Goal: Task Accomplishment & Management: Manage account settings

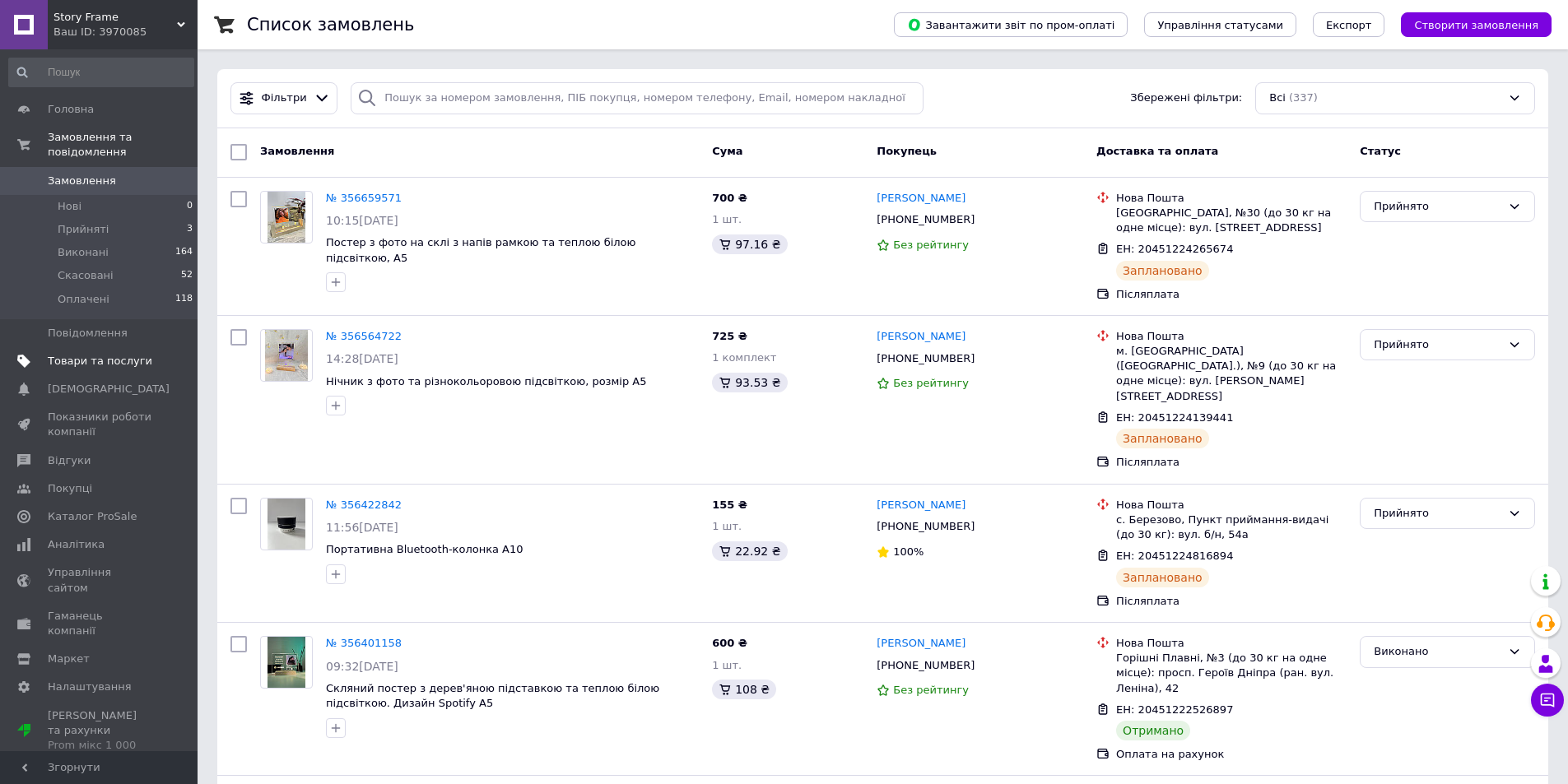
click at [105, 354] on span "Товари та послуги" at bounding box center [100, 361] width 104 height 15
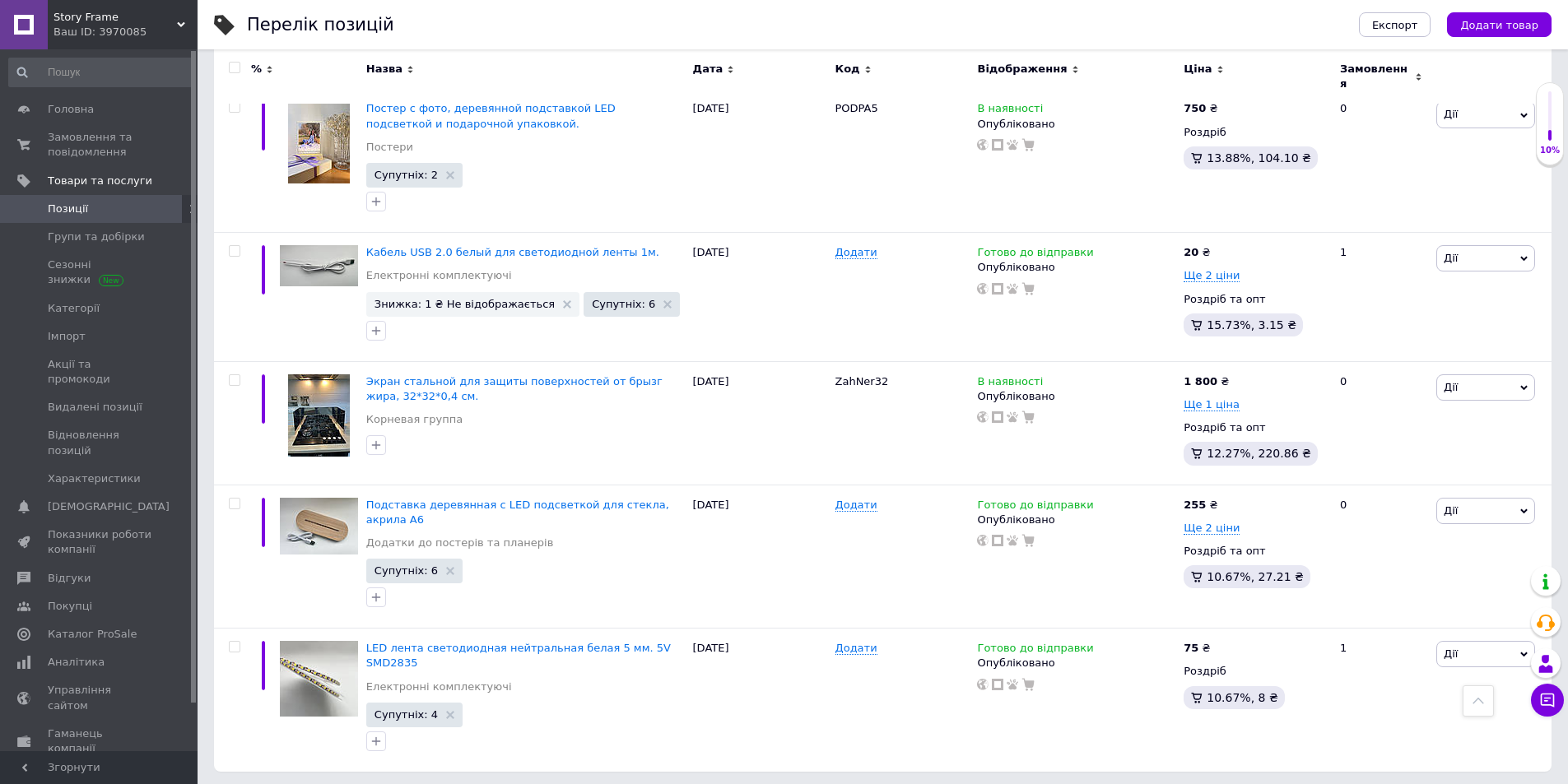
scroll to position [2109, 0]
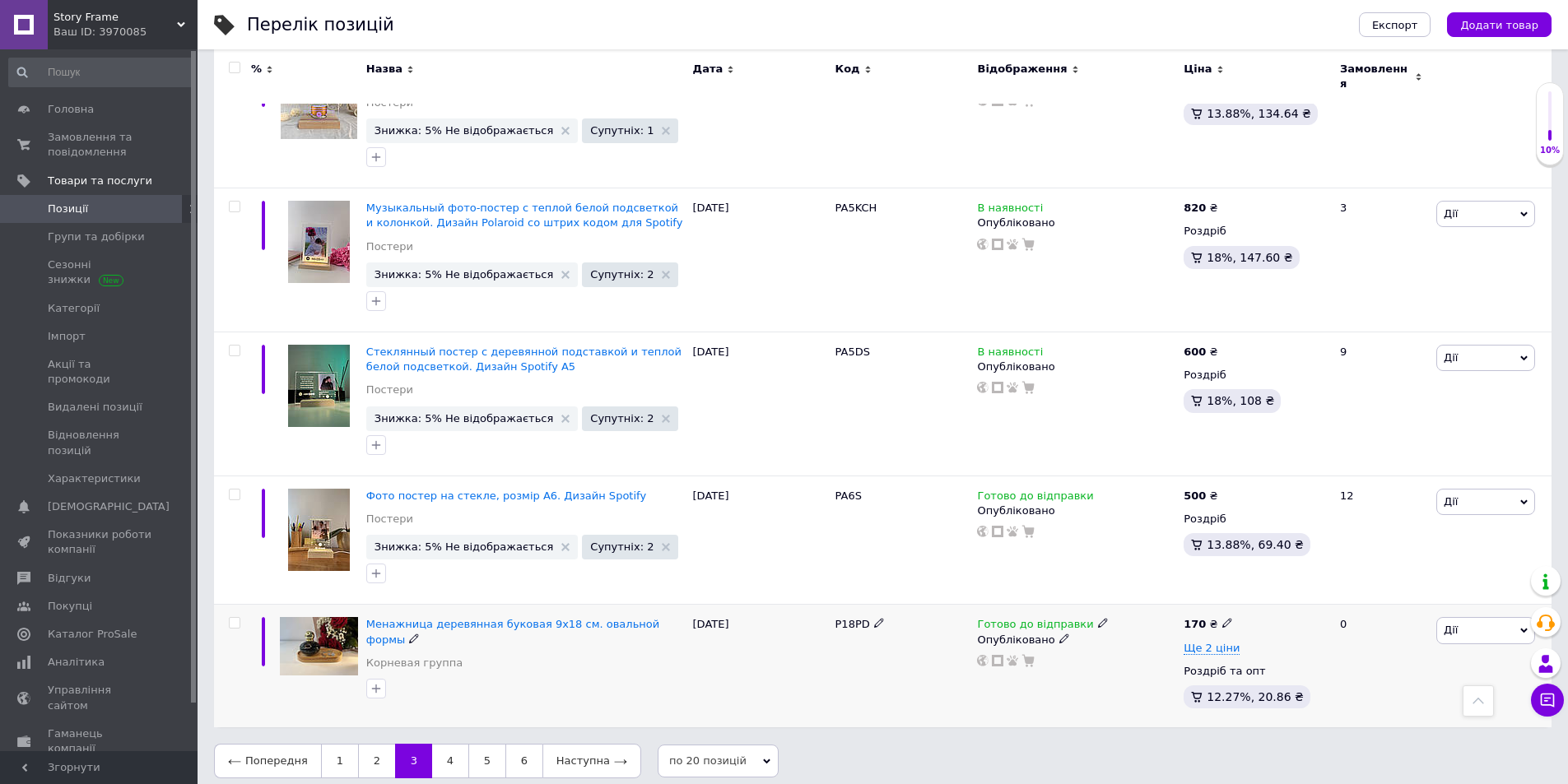
scroll to position [2342, 0]
click at [370, 755] on link "2" at bounding box center [376, 760] width 37 height 35
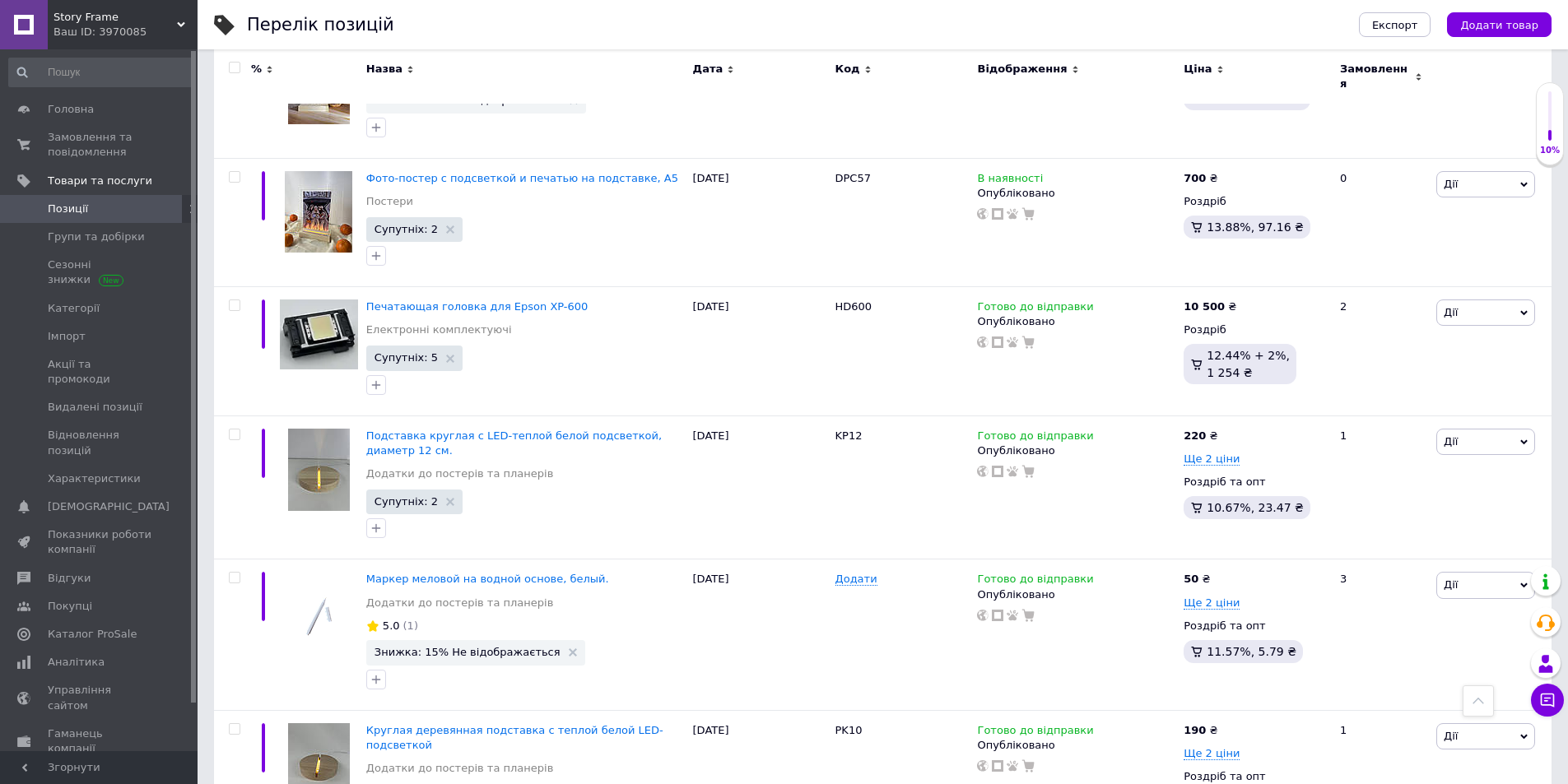
scroll to position [861, 0]
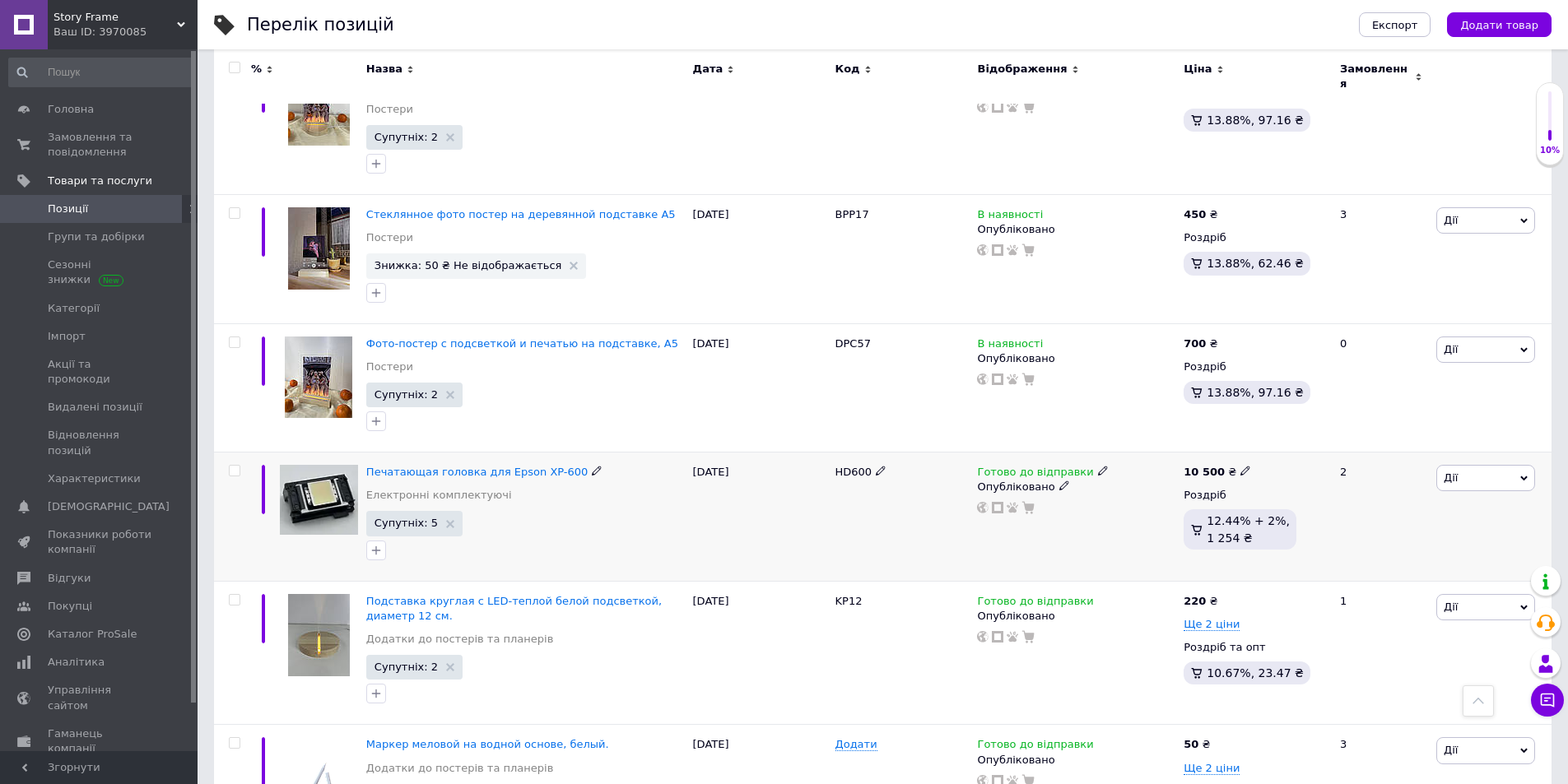
click at [1098, 466] on icon at bounding box center [1102, 470] width 10 height 10
click at [1283, 415] on div "Наявність [PERSON_NAME] до відправки В наявності Немає в наявності Під замовлен…" at bounding box center [1210, 480] width 206 height 130
click at [1181, 512] on input at bounding box center [1170, 529] width 125 height 33
type input "2"
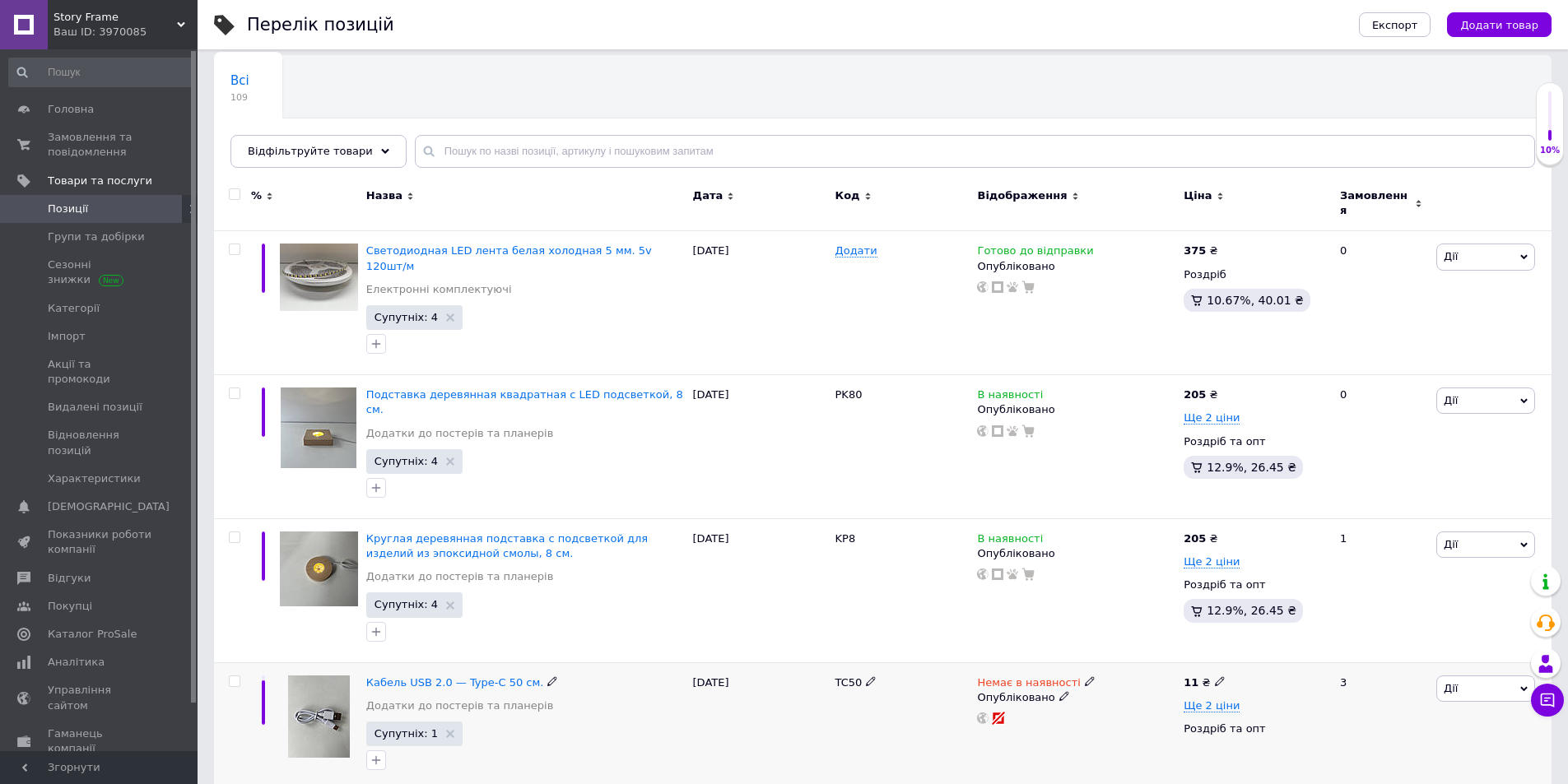
scroll to position [0, 0]
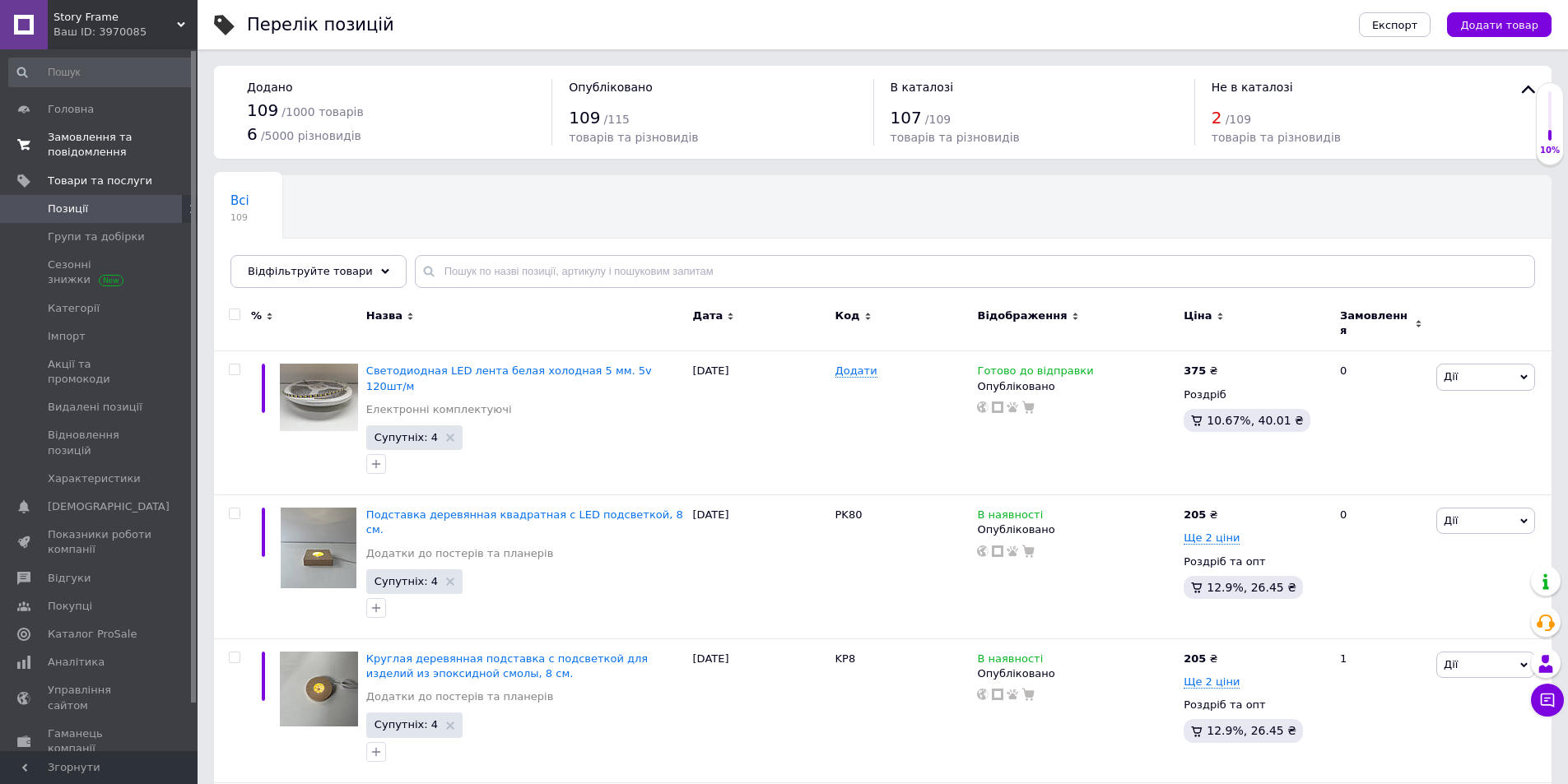
click at [113, 135] on span "Замовлення та повідомлення" at bounding box center [100, 145] width 104 height 29
